Goal: Information Seeking & Learning: Learn about a topic

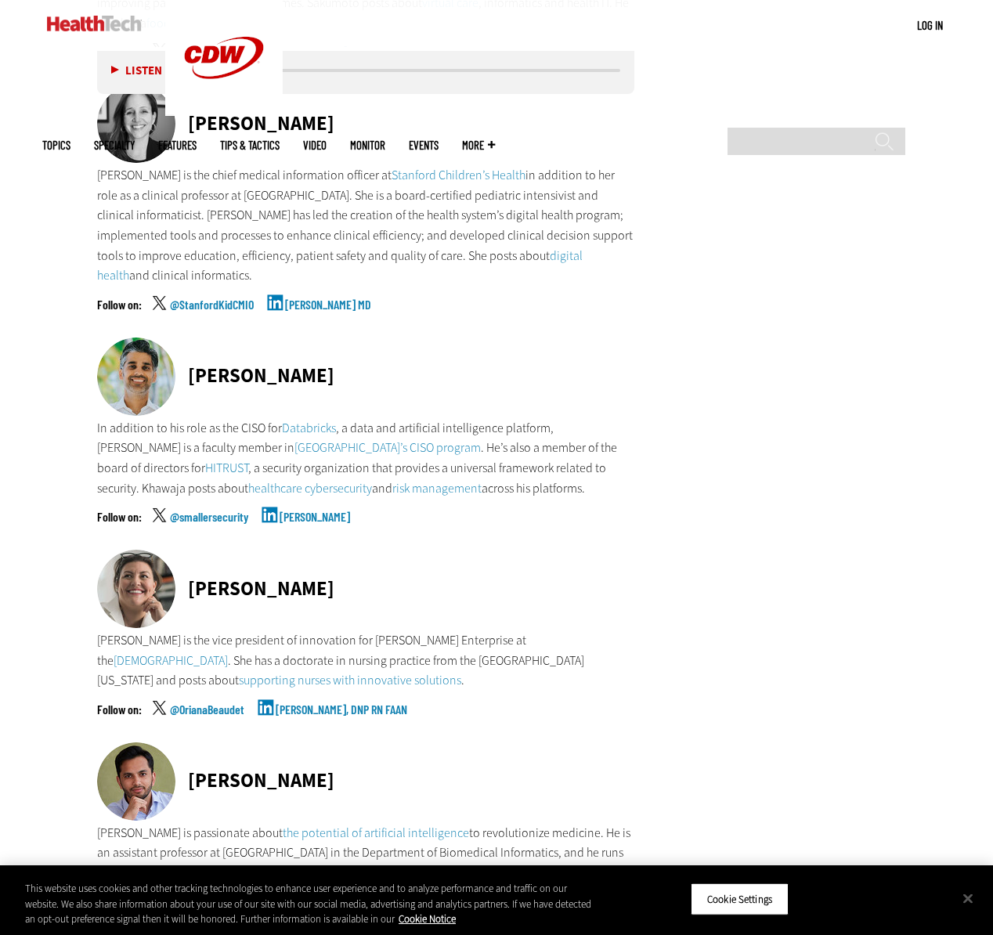
scroll to position [5879, 0]
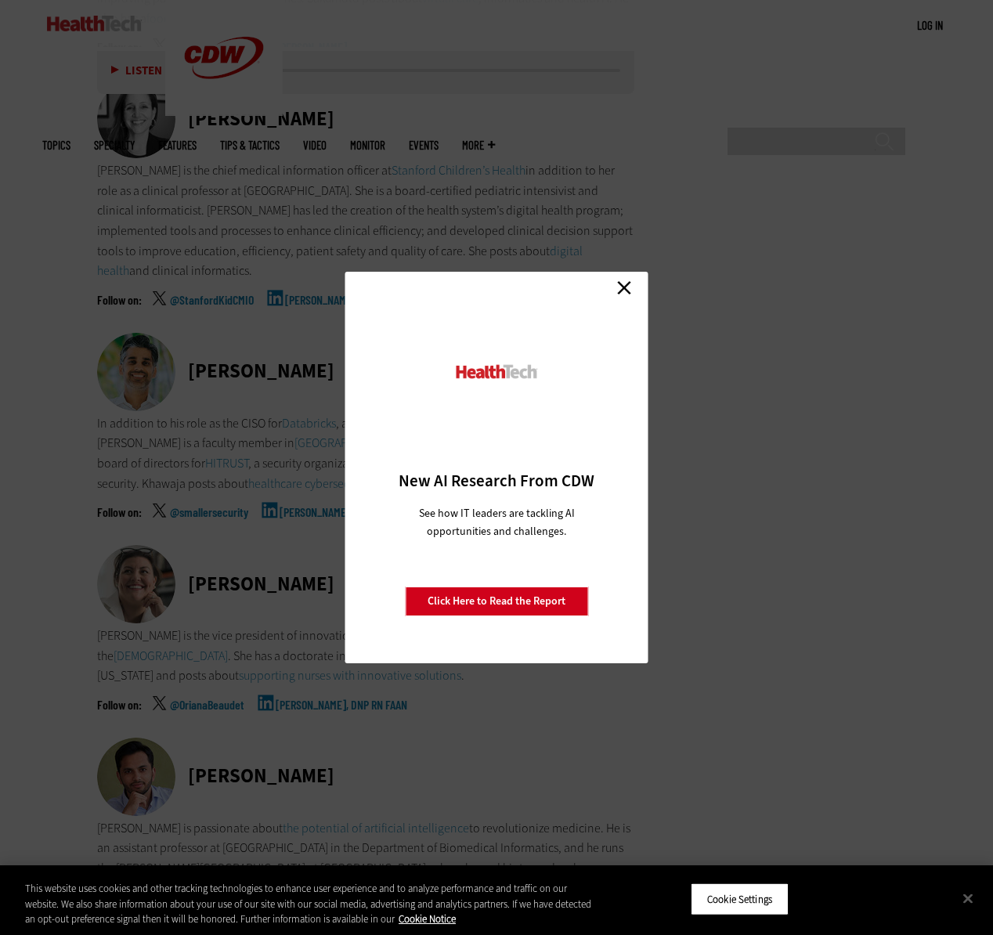
click at [623, 282] on link "Close" at bounding box center [625, 288] width 24 height 24
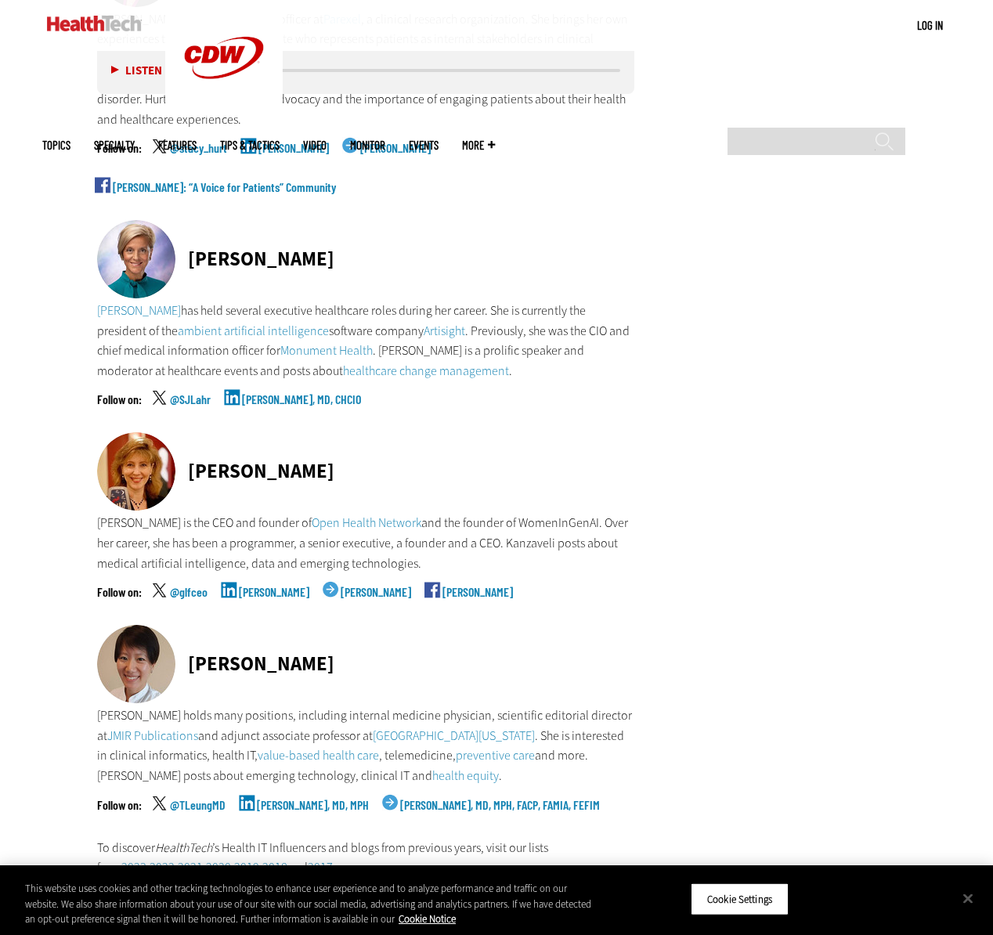
scroll to position [7712, 0]
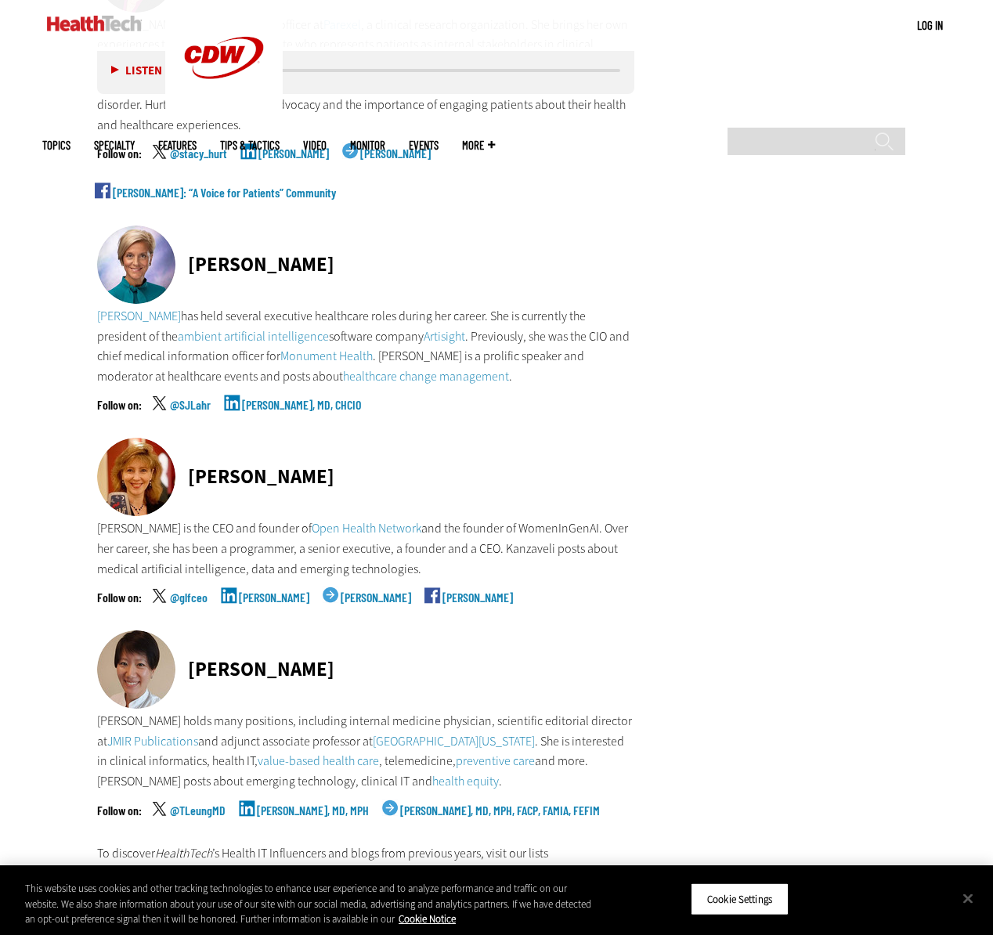
click at [265, 467] on div "[PERSON_NAME]" at bounding box center [261, 477] width 146 height 20
click at [284, 467] on div "[PERSON_NAME]" at bounding box center [261, 477] width 146 height 20
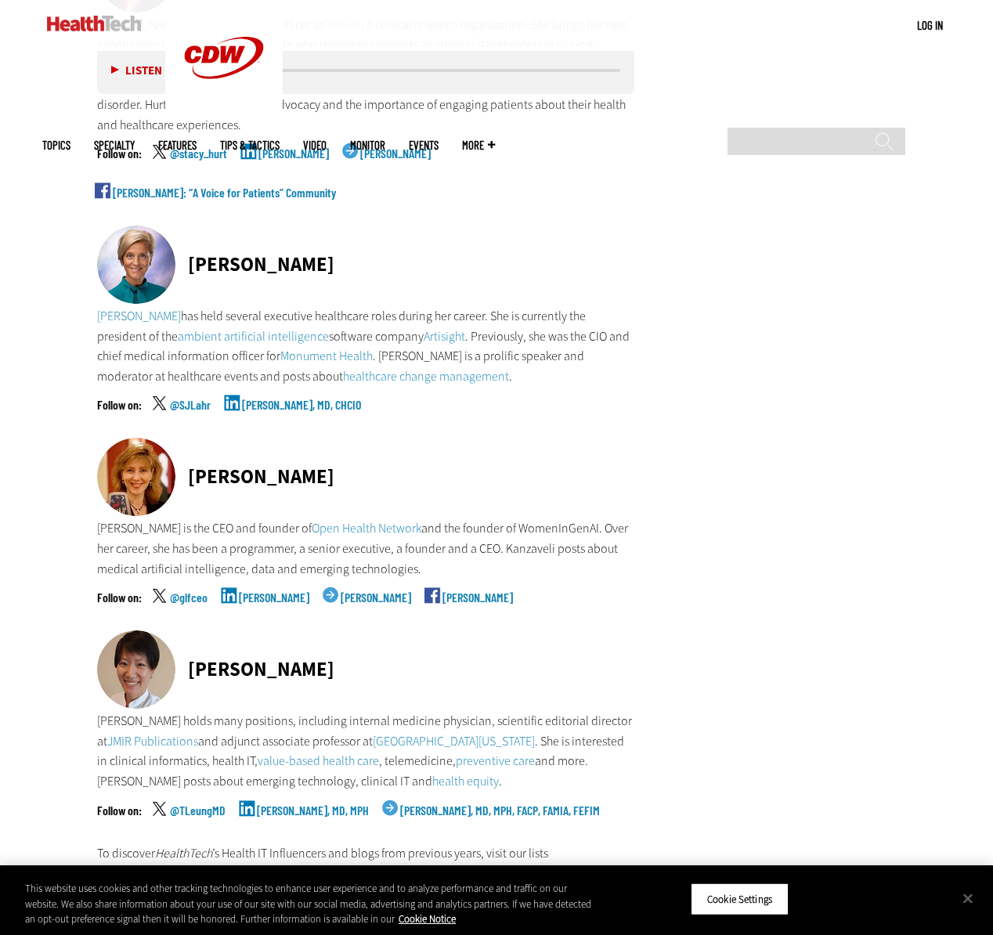
click at [283, 591] on link "[PERSON_NAME]" at bounding box center [274, 610] width 71 height 39
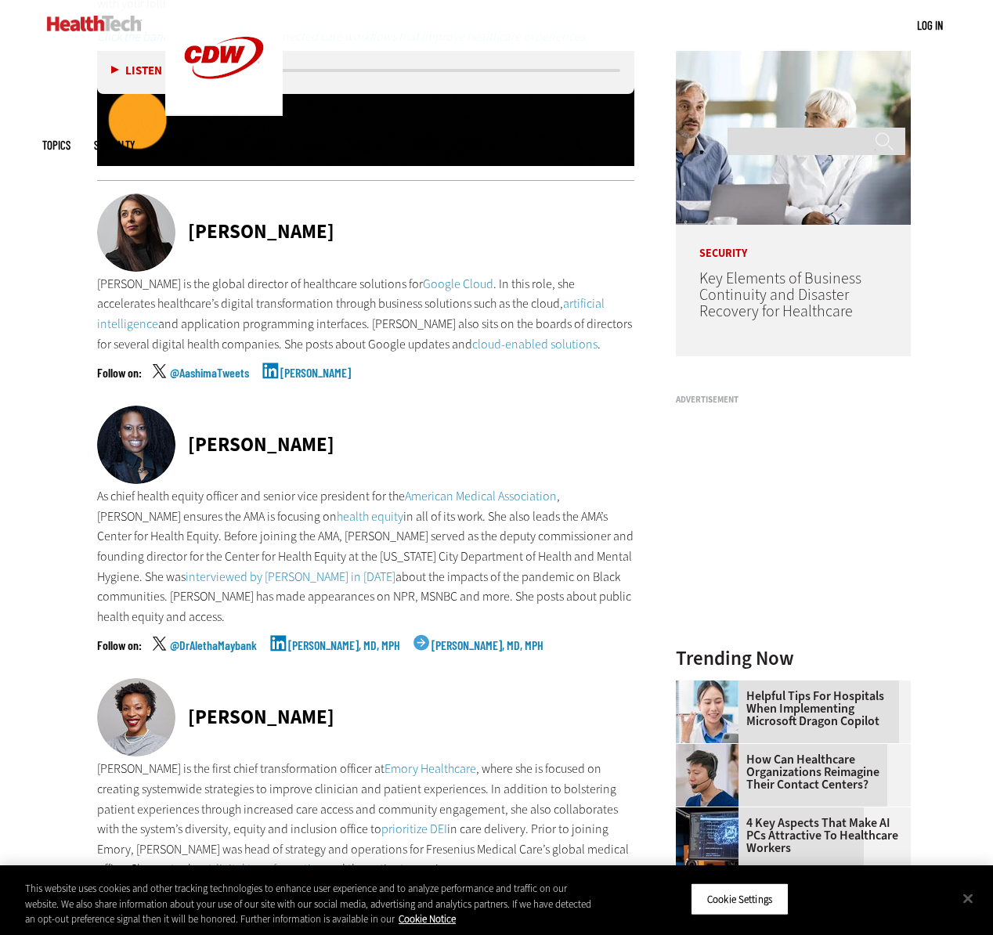
scroll to position [1199, 0]
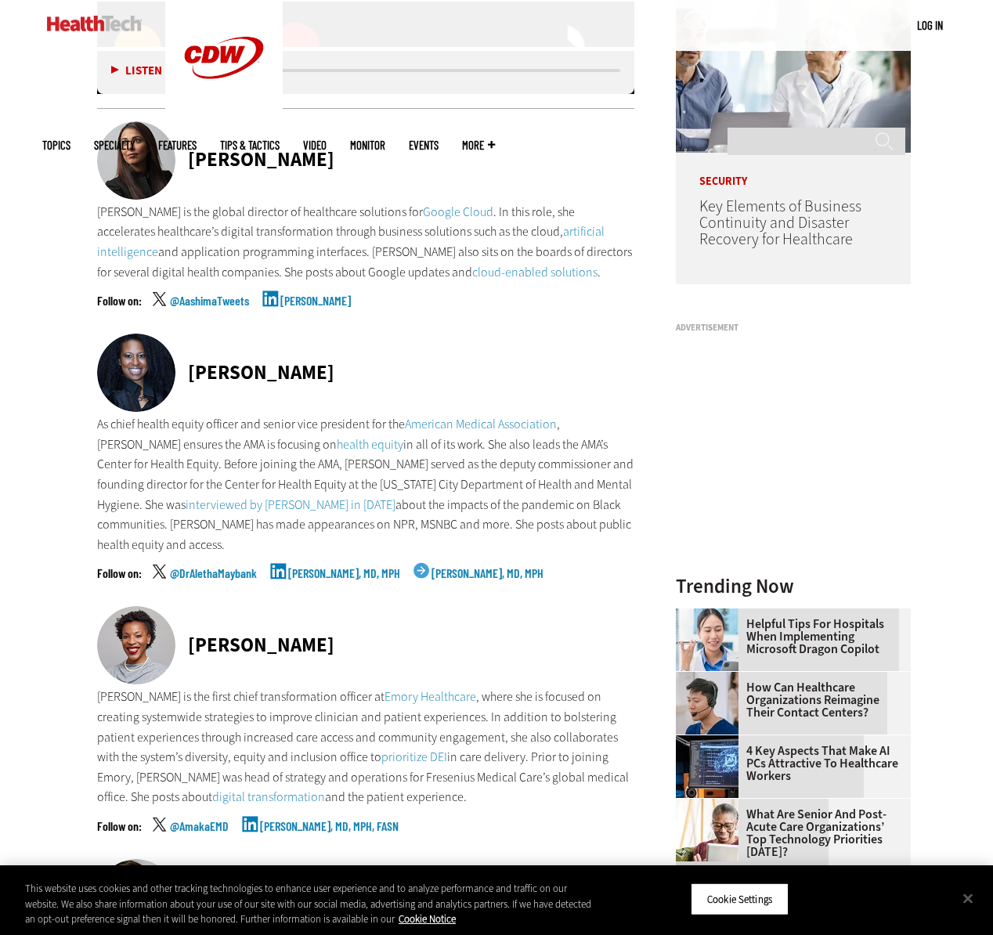
click at [321, 567] on link "[PERSON_NAME], MD, MPH" at bounding box center [344, 586] width 112 height 39
